Goal: Check status: Check status

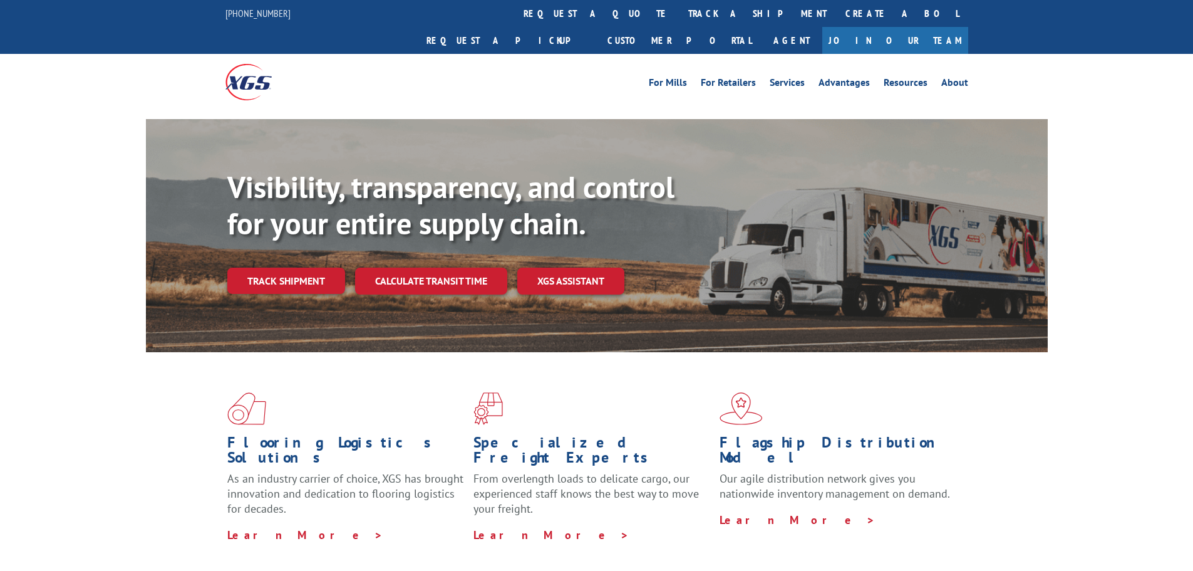
click at [289, 267] on div "Visibility, transparency, and control for your entire supply chain. Track shipm…" at bounding box center [637, 256] width 820 height 175
click at [294, 267] on link "Track shipment" at bounding box center [286, 280] width 118 height 26
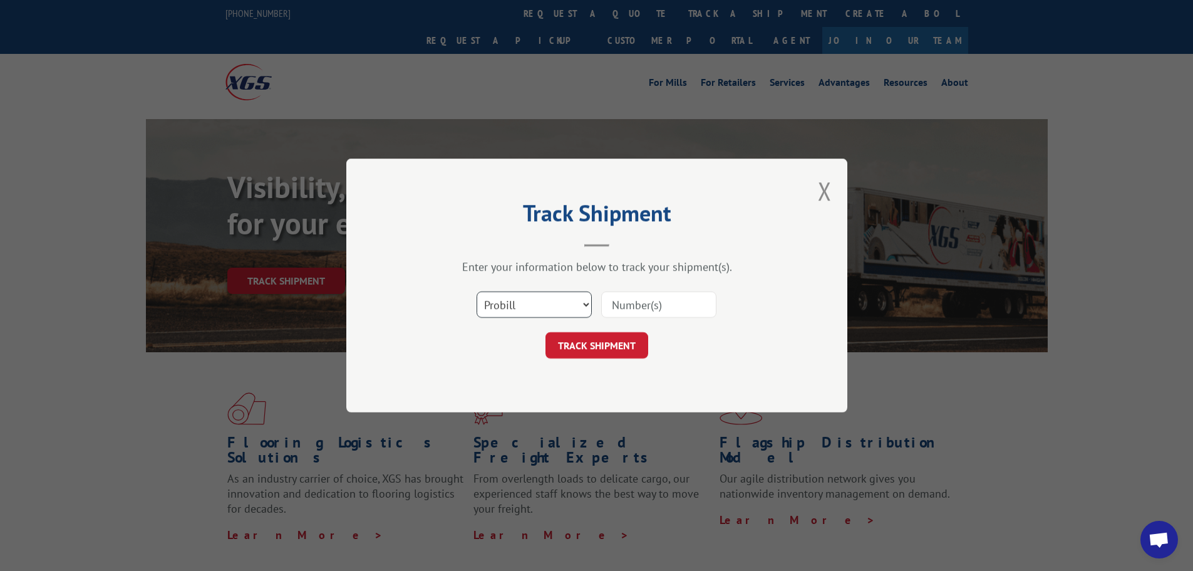
click at [578, 302] on select "Select category... Probill BOL PO" at bounding box center [534, 304] width 115 height 26
select select "bol"
click at [477, 291] on select "Select category... Probill BOL PO" at bounding box center [534, 304] width 115 height 26
click at [663, 293] on input at bounding box center [658, 304] width 115 height 26
type input "7066027"
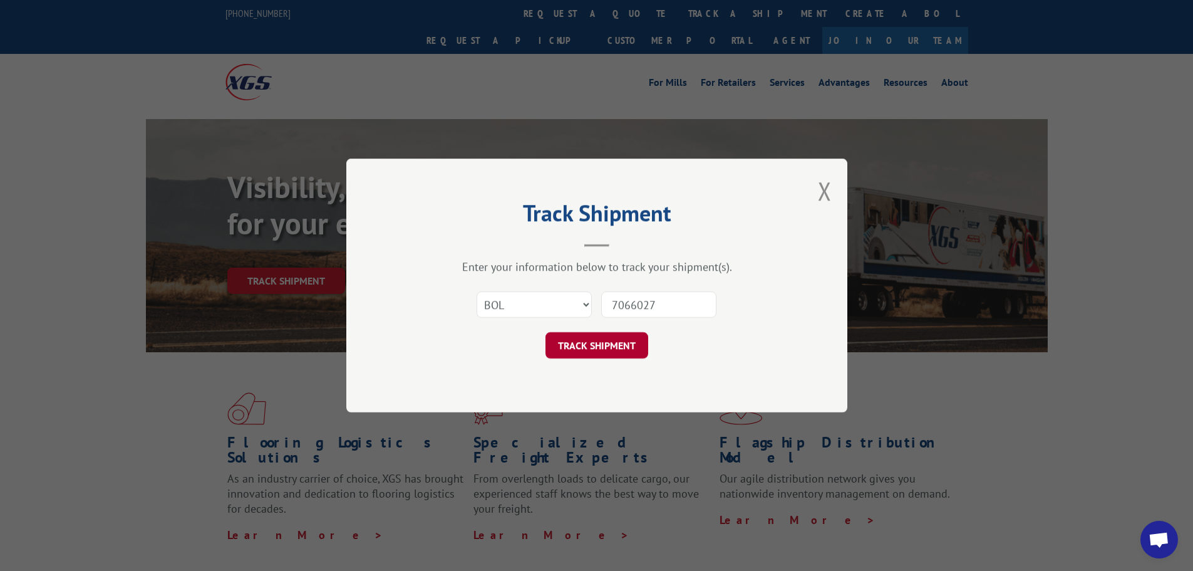
click at [616, 341] on button "TRACK SHIPMENT" at bounding box center [596, 345] width 103 height 26
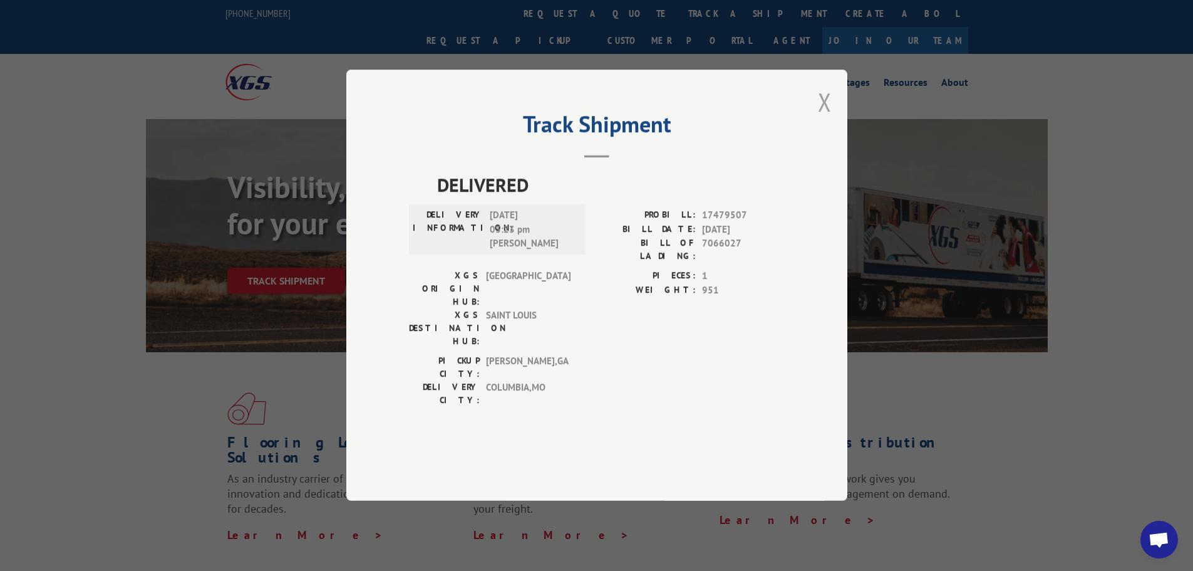
click at [824, 118] on button "Close modal" at bounding box center [825, 101] width 14 height 33
